Goal: Information Seeking & Learning: Learn about a topic

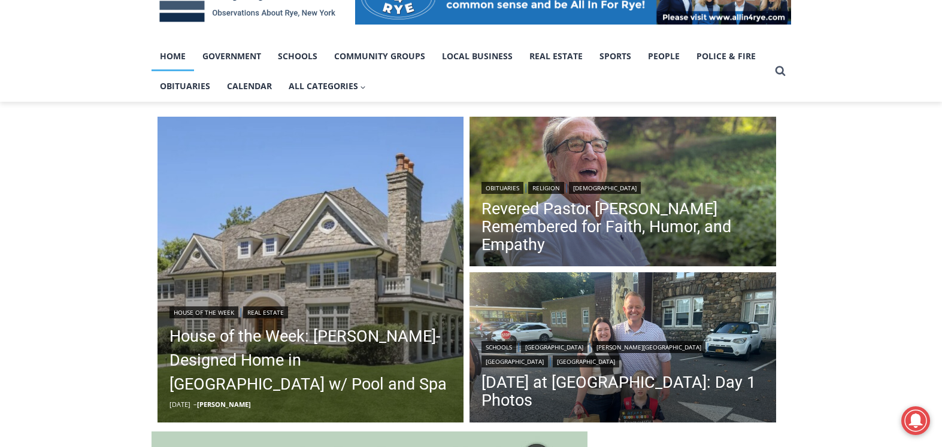
scroll to position [300, 0]
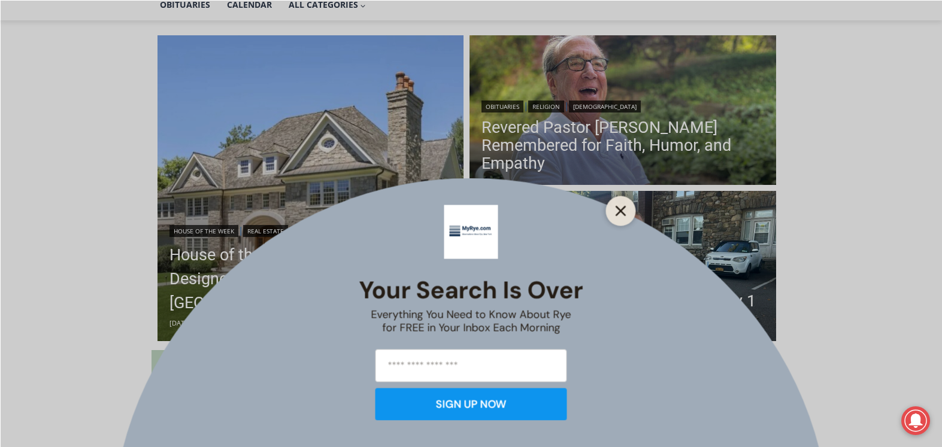
click at [622, 213] on icon "Close" at bounding box center [621, 210] width 11 height 11
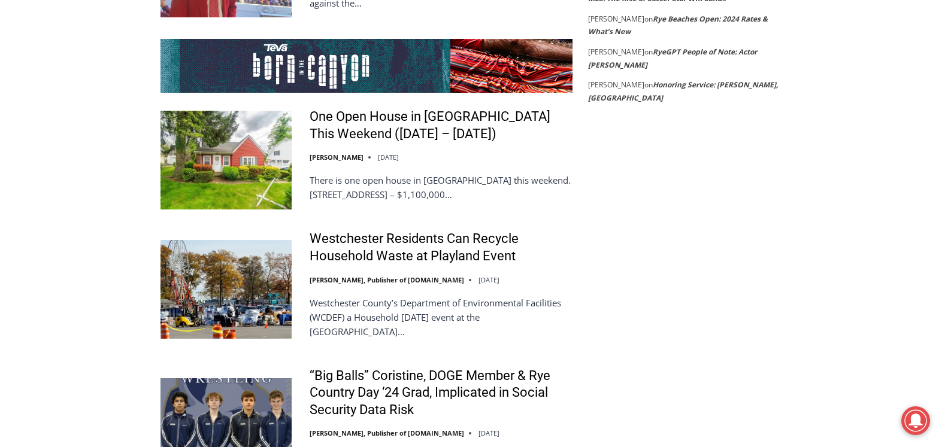
scroll to position [2336, 0]
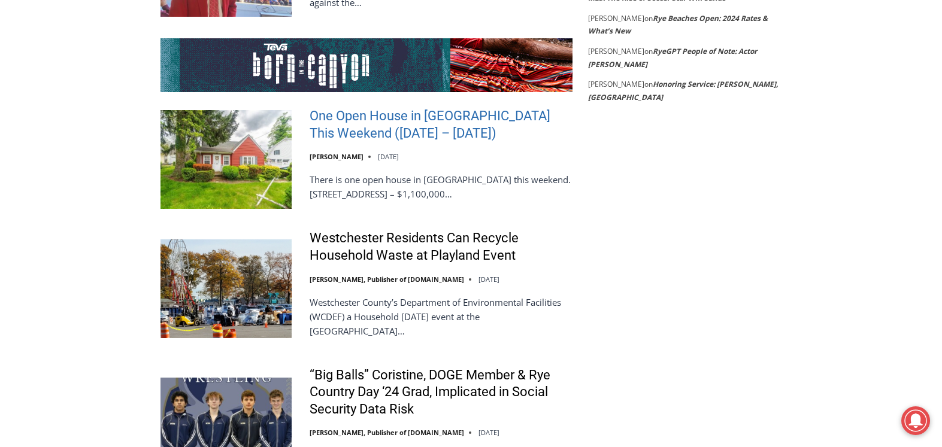
click at [364, 108] on link "One Open House in [GEOGRAPHIC_DATA] This Weekend ([DATE] – [DATE])" at bounding box center [441, 125] width 263 height 34
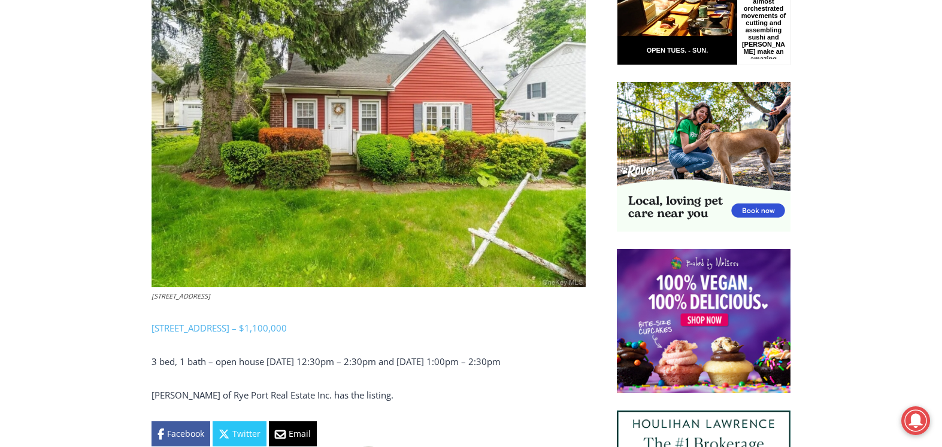
scroll to position [719, 0]
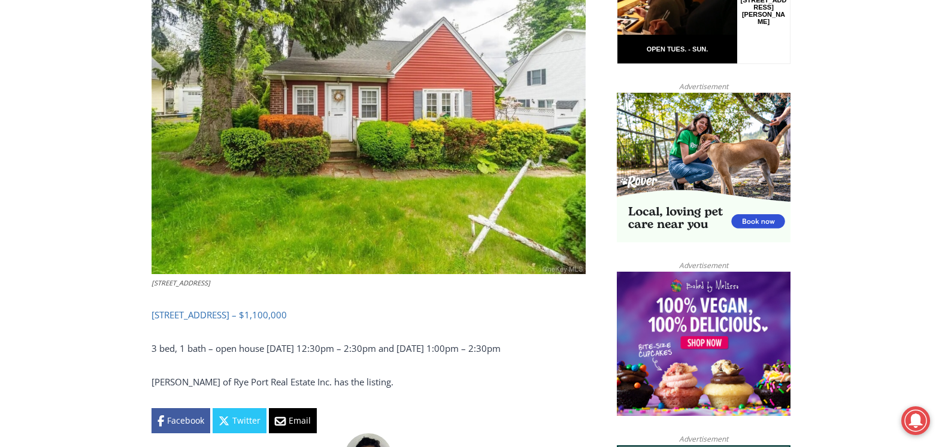
click at [215, 313] on link "[STREET_ADDRESS] – $1,100,000" at bounding box center [219, 315] width 135 height 12
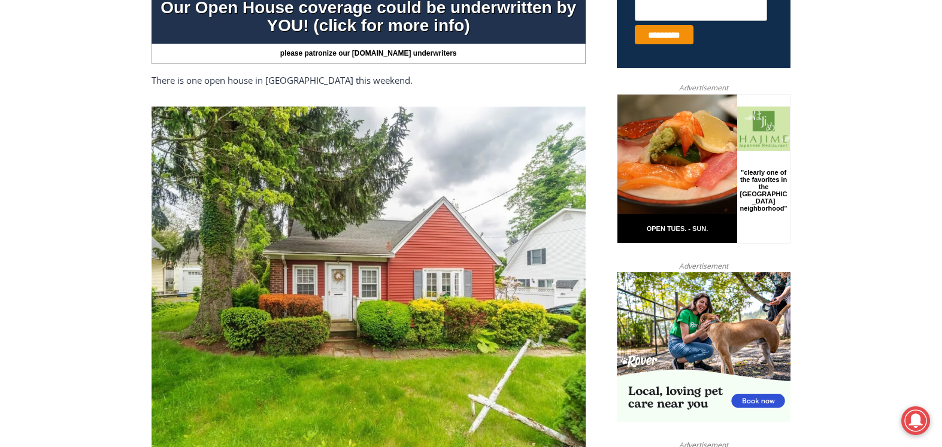
scroll to position [240, 0]
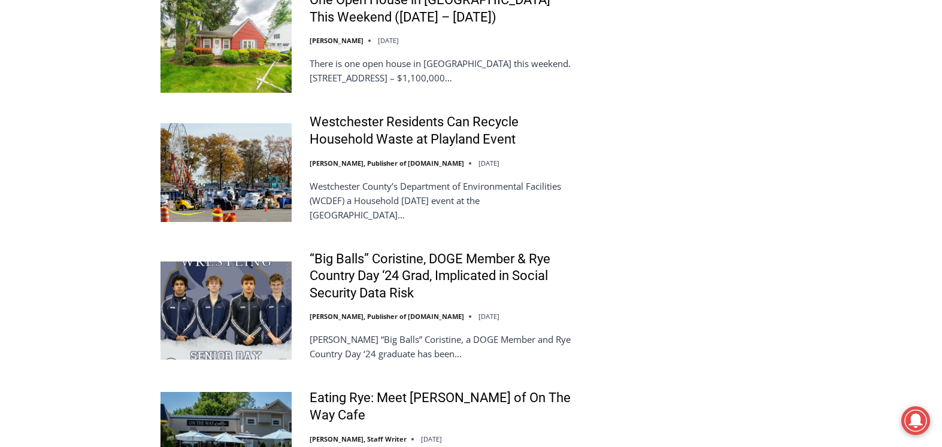
scroll to position [2216, 0]
